Goal: Navigation & Orientation: Find specific page/section

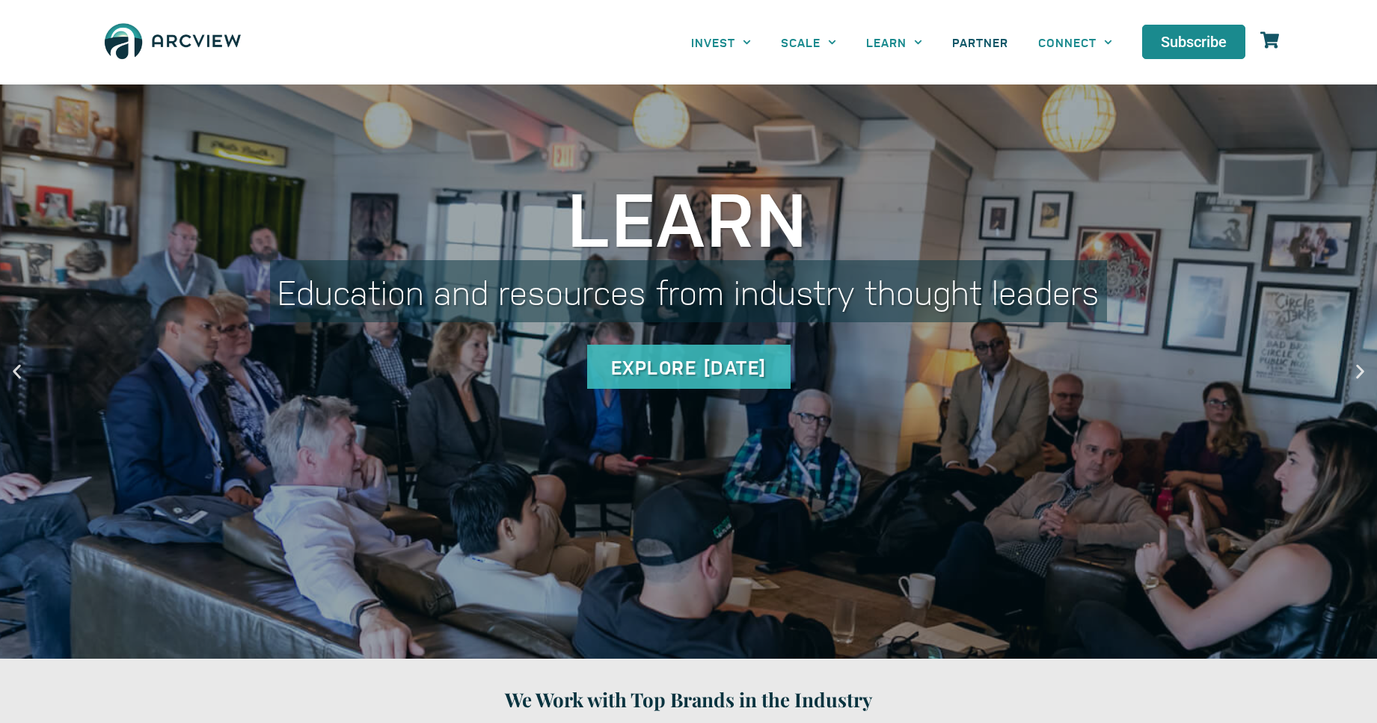
click at [980, 42] on span "PARTNER" at bounding box center [980, 42] width 56 height 14
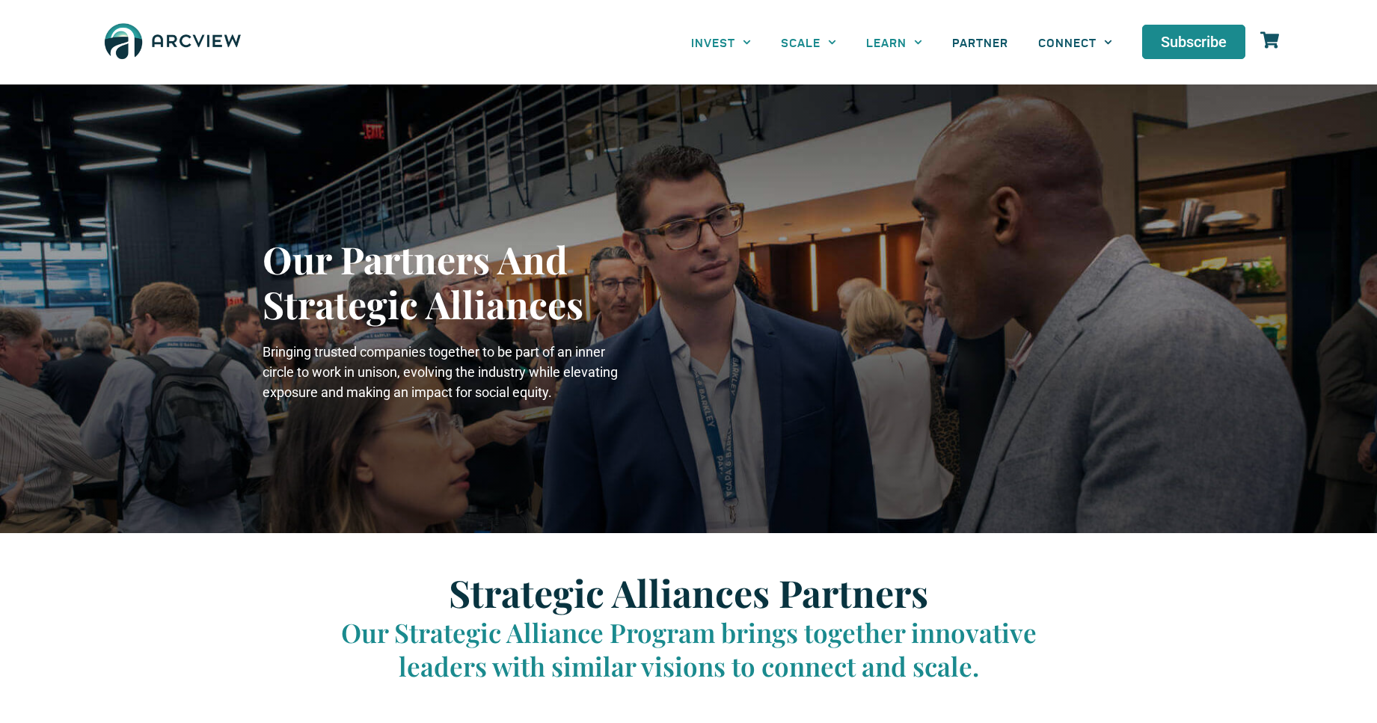
click at [1075, 42] on span "CONNECT" at bounding box center [1067, 42] width 58 height 14
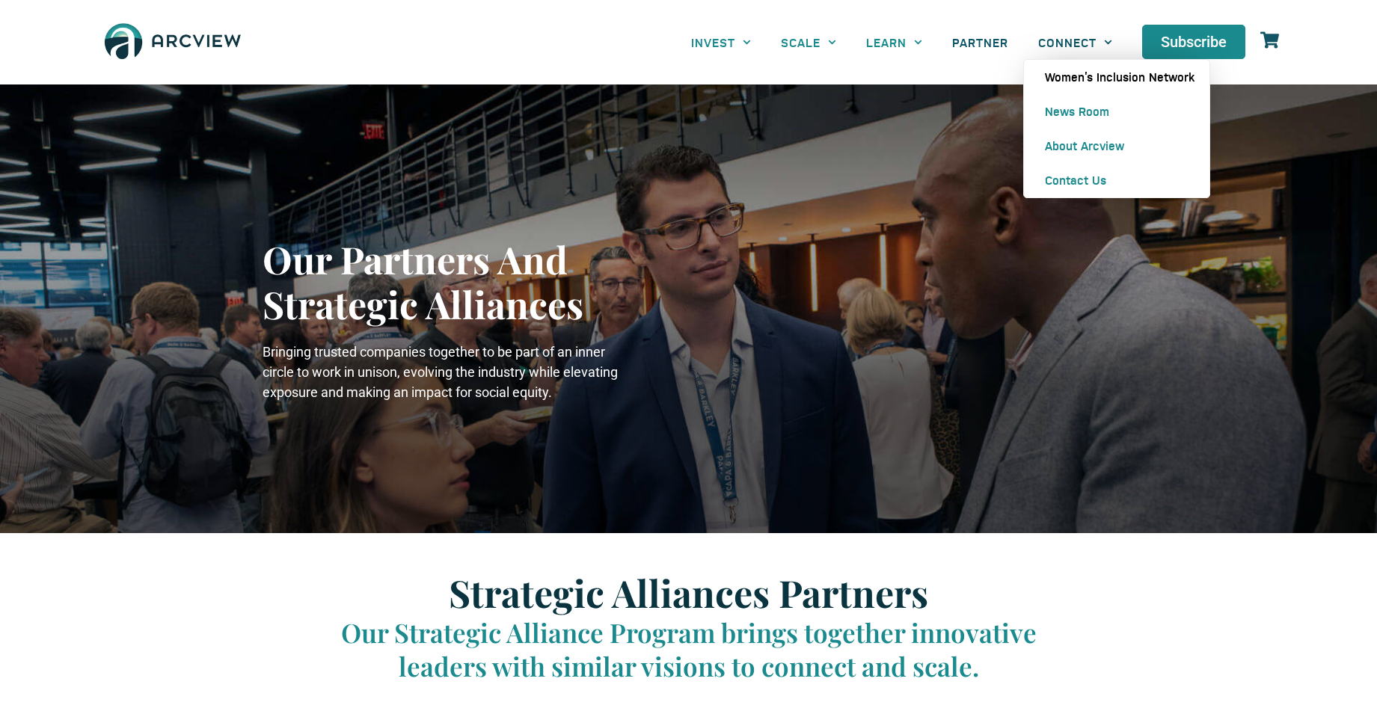
click at [1117, 77] on span "Women’s Inclusion Network" at bounding box center [1120, 77] width 150 height 15
